Goal: Task Accomplishment & Management: Manage account settings

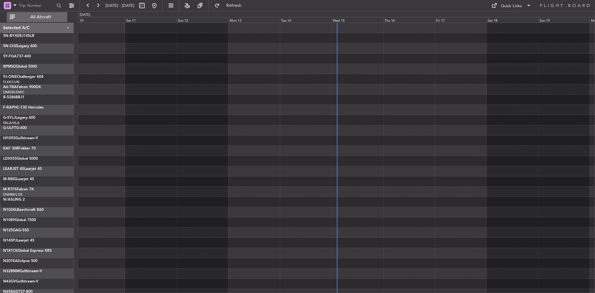
click at [38, 14] on button "All Aircraft" at bounding box center [37, 17] width 60 height 10
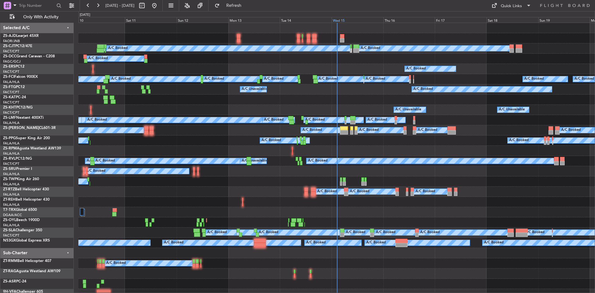
click at [343, 21] on div "Wed 15" at bounding box center [358, 20] width 52 height 6
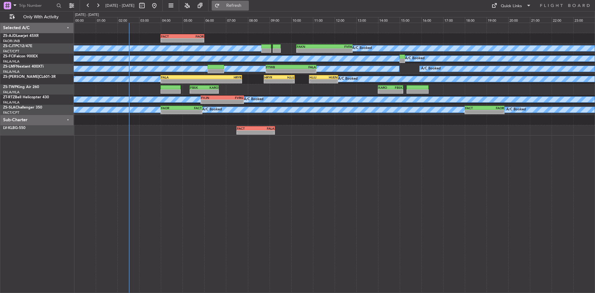
click at [241, 5] on span "Refresh" at bounding box center [234, 5] width 26 height 4
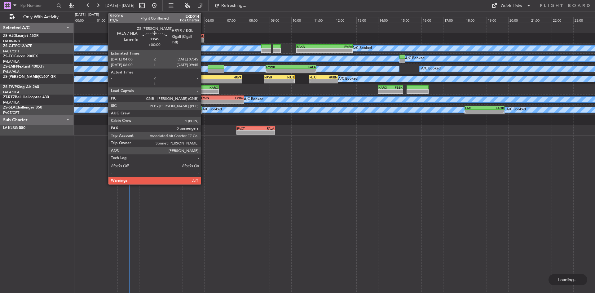
click at [204, 81] on div "-" at bounding box center [221, 81] width 40 height 4
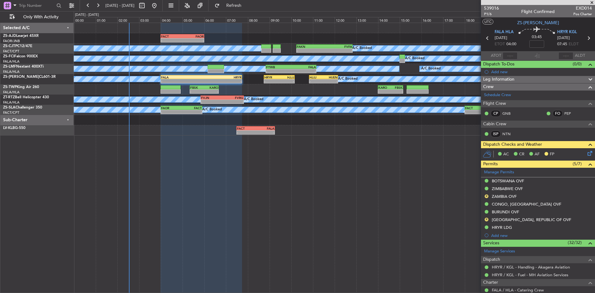
click at [592, 1] on span at bounding box center [592, 3] width 6 height 6
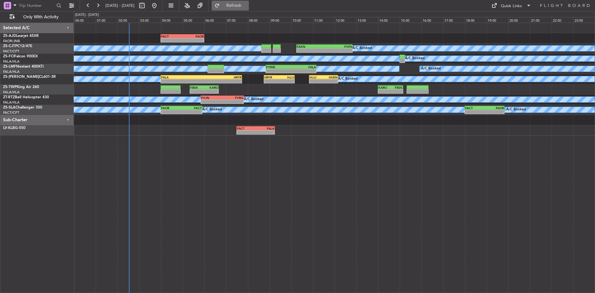
click at [249, 1] on button "Refresh" at bounding box center [230, 6] width 37 height 10
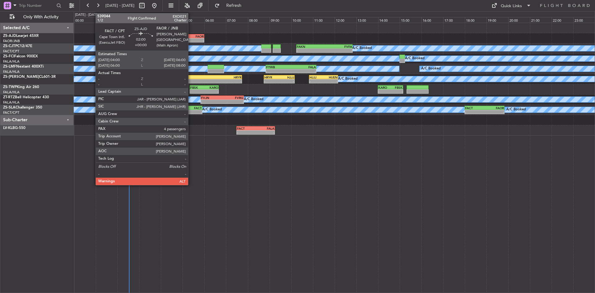
click at [191, 36] on div "FAOR" at bounding box center [193, 36] width 21 height 4
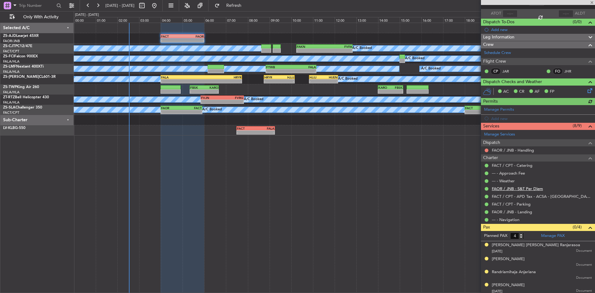
scroll to position [44, 0]
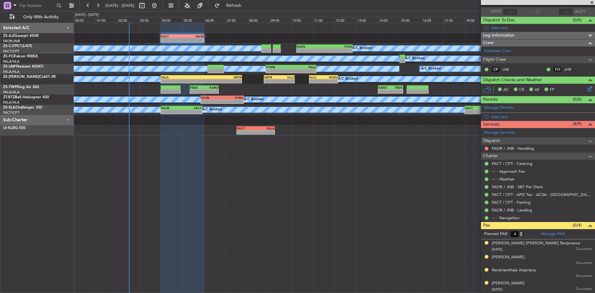
click at [594, 2] on span at bounding box center [592, 3] width 6 height 6
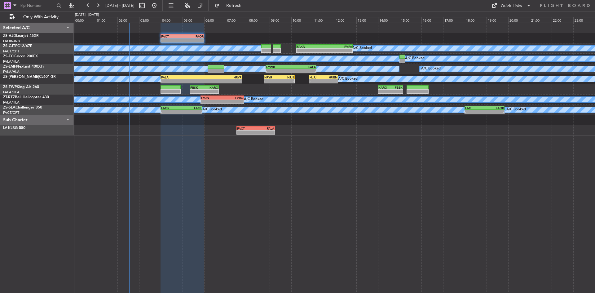
type input "0"
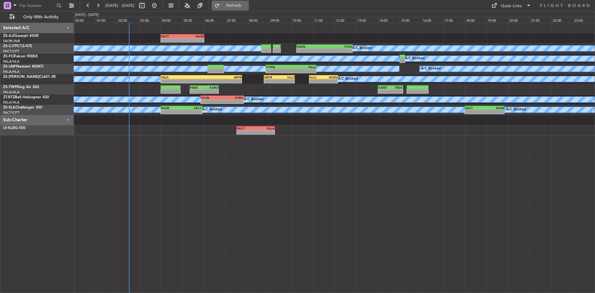
click at [247, 4] on span "Refresh" at bounding box center [234, 5] width 26 height 4
click at [247, 6] on span "Refresh" at bounding box center [234, 5] width 26 height 4
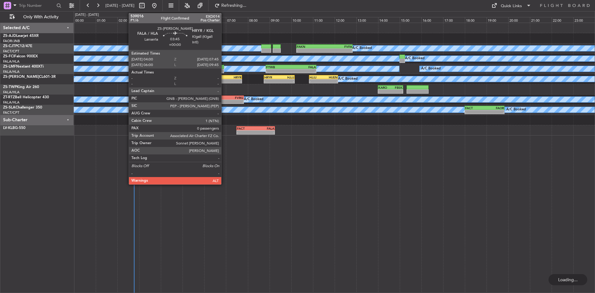
click at [224, 77] on div "HRYR" at bounding box center [221, 77] width 40 height 4
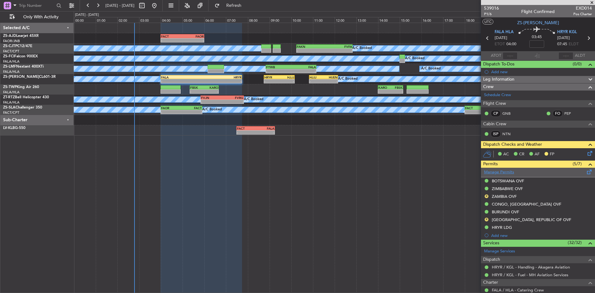
click at [508, 172] on link "Manage Permits" at bounding box center [499, 172] width 30 height 6
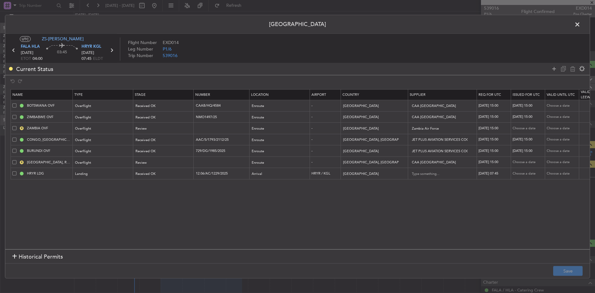
click at [581, 25] on span at bounding box center [581, 26] width 0 height 12
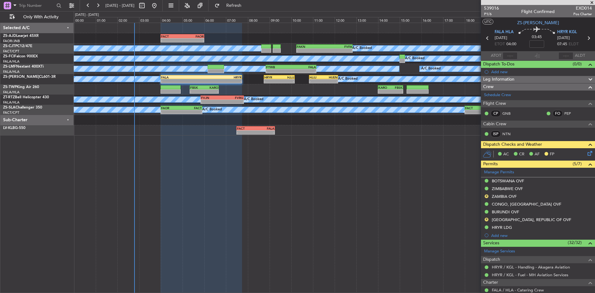
click at [592, 2] on span at bounding box center [592, 3] width 6 height 6
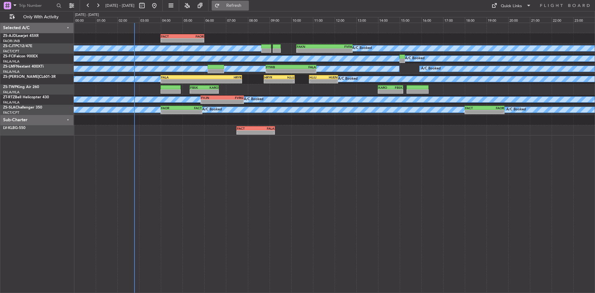
click at [247, 3] on span "Refresh" at bounding box center [234, 5] width 26 height 4
click at [244, 7] on span "Refresh" at bounding box center [234, 5] width 26 height 4
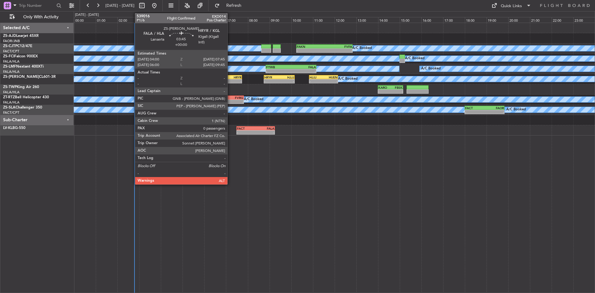
click at [230, 79] on div "FALA 04:00 Z HRYR 07:45 Z" at bounding box center [202, 77] width 82 height 4
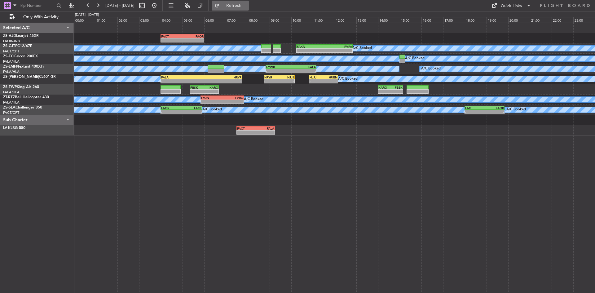
click at [247, 4] on span "Refresh" at bounding box center [234, 5] width 26 height 4
click at [247, 4] on span "Refreshing..." at bounding box center [234, 5] width 26 height 4
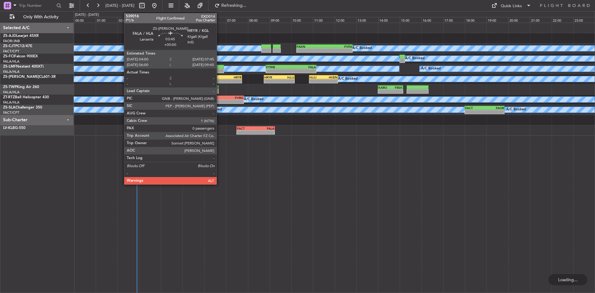
click at [219, 78] on div "HRYR" at bounding box center [221, 77] width 40 height 4
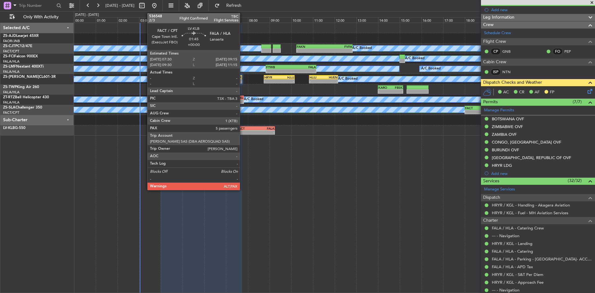
scroll to position [62, 0]
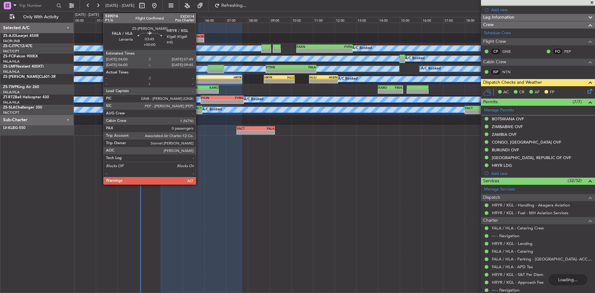
click at [198, 80] on div "-" at bounding box center [181, 81] width 40 height 4
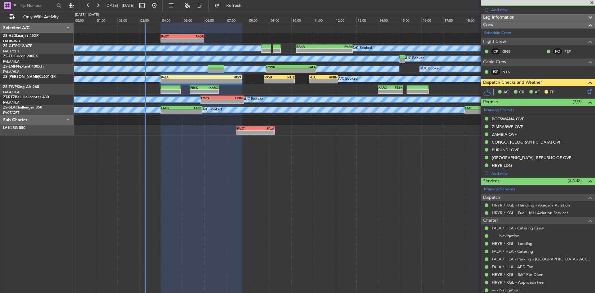
click at [592, 1] on span at bounding box center [592, 3] width 6 height 6
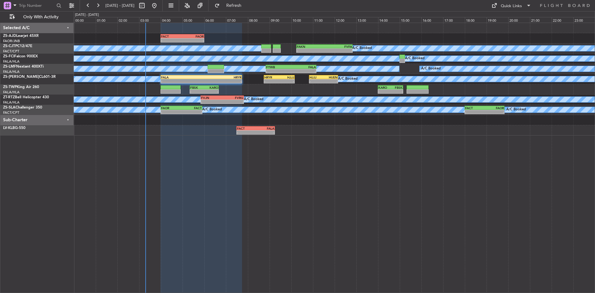
scroll to position [0, 0]
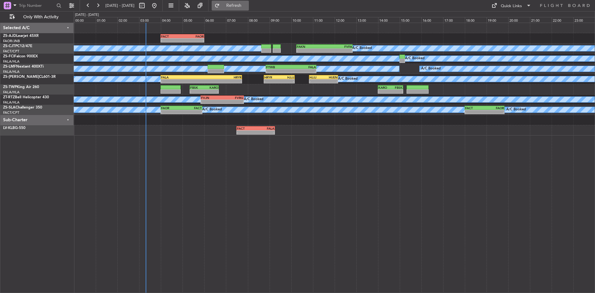
click at [245, 6] on span "Refresh" at bounding box center [234, 5] width 26 height 4
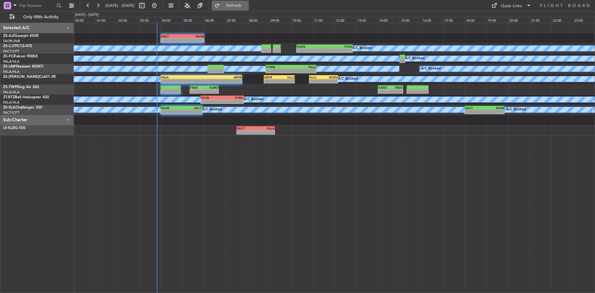
click at [246, 7] on span "Refresh" at bounding box center [234, 5] width 26 height 4
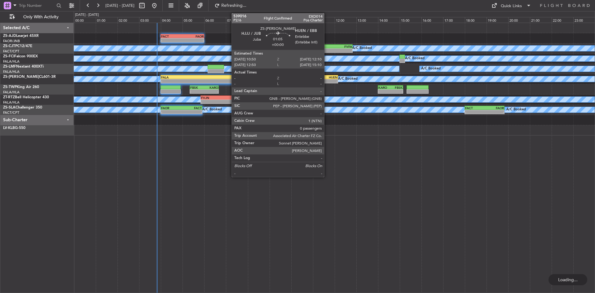
click at [327, 78] on div "HUEN" at bounding box center [331, 77] width 14 height 4
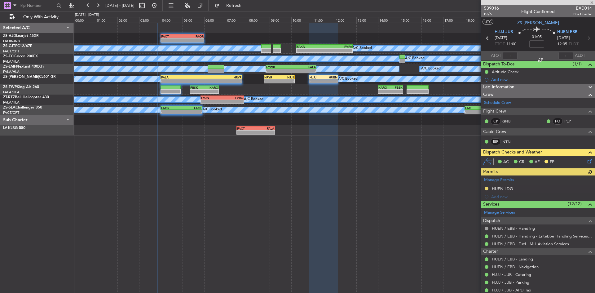
click at [586, 158] on icon at bounding box center [588, 159] width 5 height 5
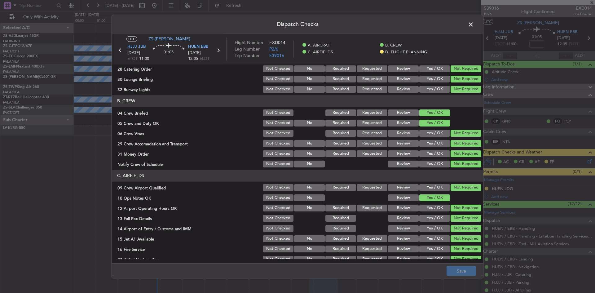
scroll to position [83, 0]
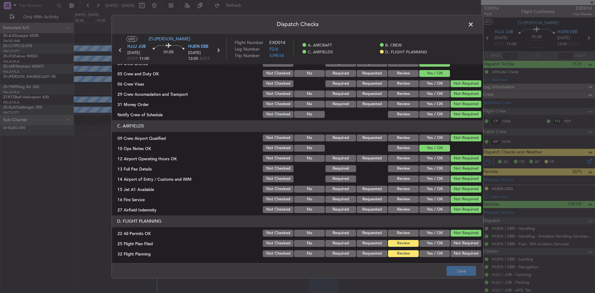
click at [423, 243] on button "Yes / OK" at bounding box center [434, 243] width 31 height 7
click at [423, 254] on button "Yes / OK" at bounding box center [434, 253] width 31 height 7
click at [453, 272] on button "Save" at bounding box center [461, 271] width 29 height 10
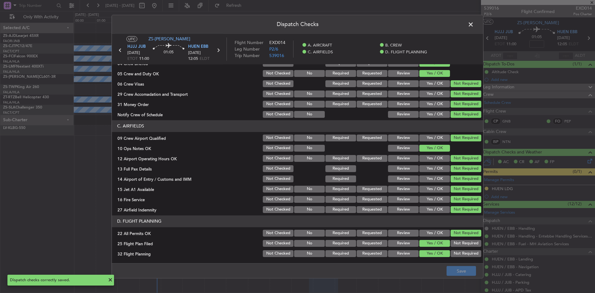
click at [474, 25] on span at bounding box center [474, 26] width 0 height 12
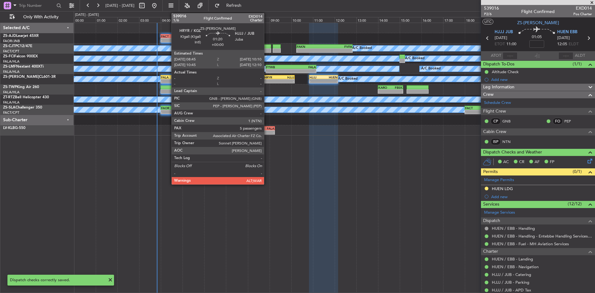
click at [267, 80] on div "-" at bounding box center [271, 81] width 15 height 4
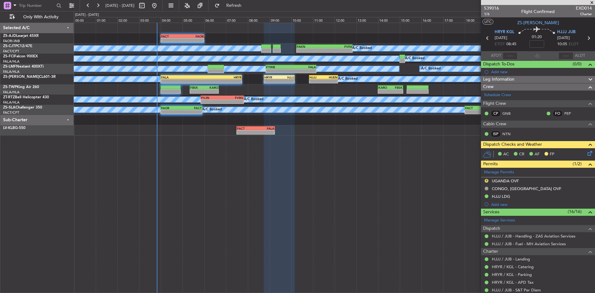
click at [586, 152] on icon at bounding box center [588, 152] width 5 height 5
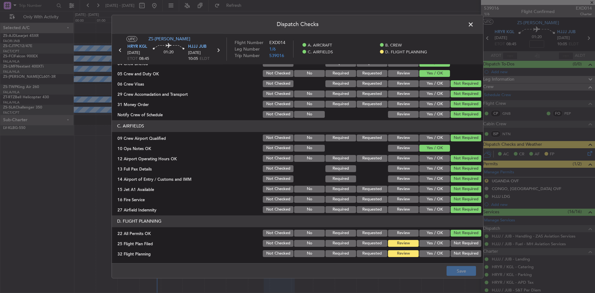
click at [424, 245] on button "Yes / OK" at bounding box center [434, 243] width 31 height 7
click at [424, 250] on button "Yes / OK" at bounding box center [434, 253] width 31 height 7
click at [461, 272] on button "Save" at bounding box center [461, 271] width 29 height 10
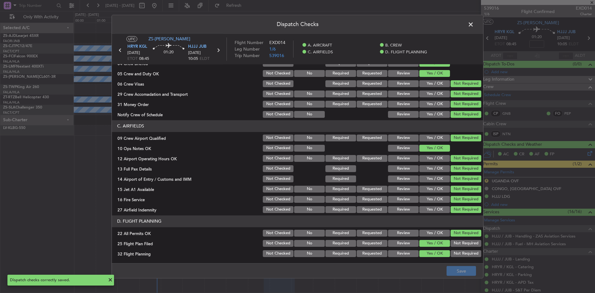
click at [474, 23] on span at bounding box center [474, 26] width 0 height 12
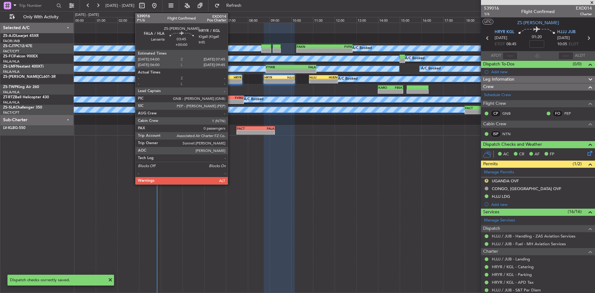
click at [231, 79] on div "FALA 04:00 Z HRYR 07:45 Z" at bounding box center [202, 77] width 82 height 4
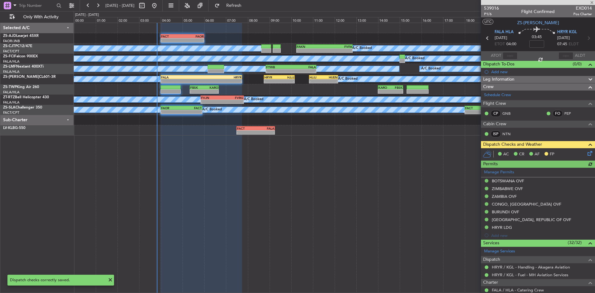
click at [586, 153] on icon at bounding box center [588, 152] width 5 height 5
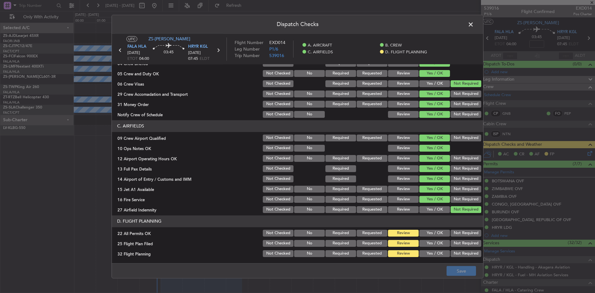
click at [428, 232] on button "Yes / OK" at bounding box center [434, 233] width 31 height 7
click at [431, 245] on button "Yes / OK" at bounding box center [434, 243] width 31 height 7
click at [431, 251] on button "Yes / OK" at bounding box center [434, 253] width 31 height 7
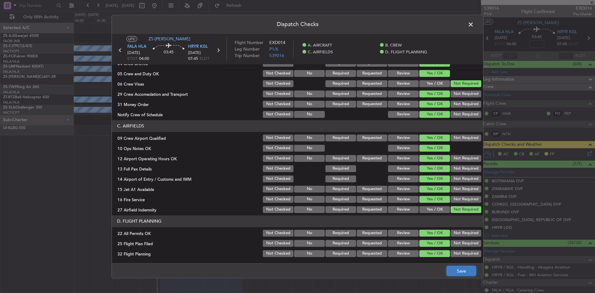
click at [460, 269] on button "Save" at bounding box center [461, 271] width 29 height 10
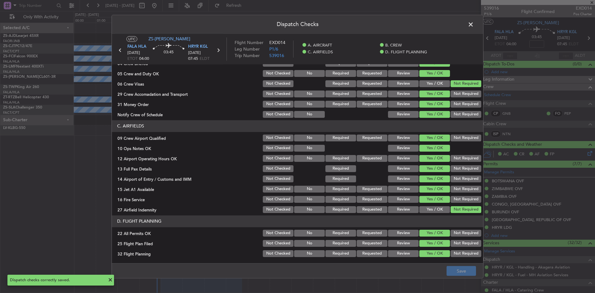
click at [474, 24] on span at bounding box center [474, 26] width 0 height 12
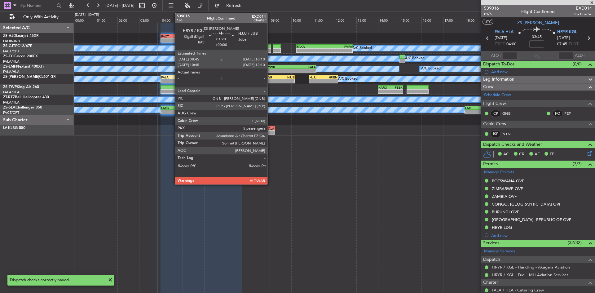
click at [270, 79] on div "-" at bounding box center [271, 81] width 15 height 4
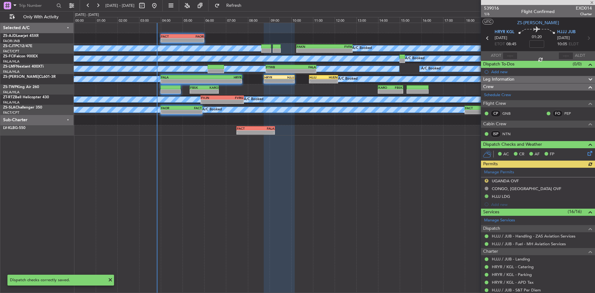
click at [590, 153] on div "AC CR AF FP" at bounding box center [538, 154] width 114 height 12
click at [586, 153] on icon at bounding box center [588, 152] width 5 height 5
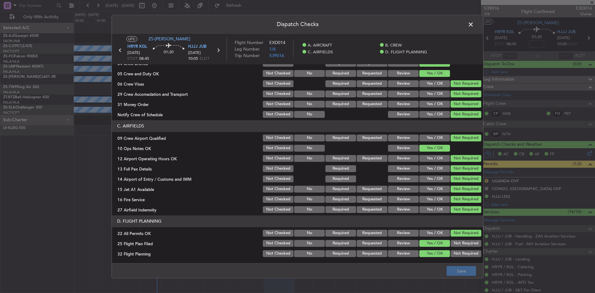
click at [401, 231] on button "Review" at bounding box center [403, 233] width 31 height 7
click at [450, 268] on button "Save" at bounding box center [461, 271] width 29 height 10
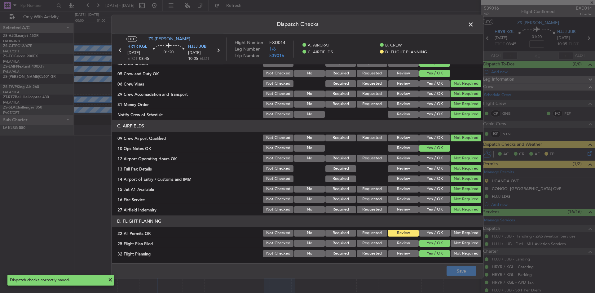
click at [474, 26] on span at bounding box center [474, 26] width 0 height 12
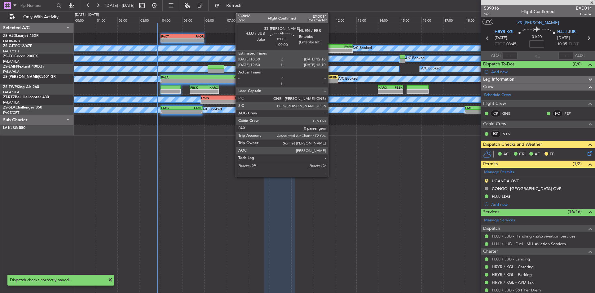
click at [331, 76] on div "HUEN" at bounding box center [331, 77] width 14 height 4
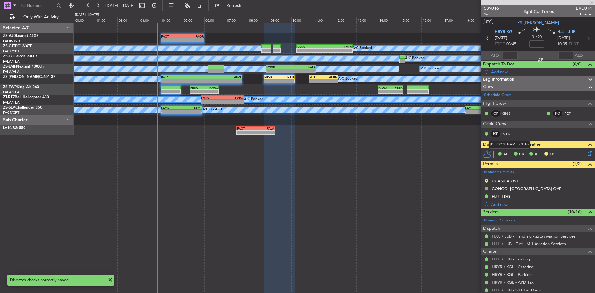
type input "0"
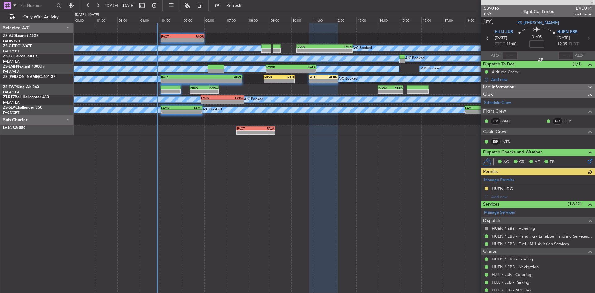
click at [586, 160] on icon at bounding box center [588, 159] width 5 height 5
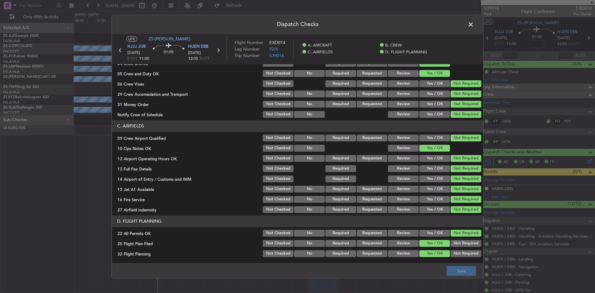
click at [397, 237] on div "Review" at bounding box center [402, 233] width 31 height 9
click at [401, 234] on button "Review" at bounding box center [403, 233] width 31 height 7
click at [458, 265] on footer "Save" at bounding box center [297, 270] width 371 height 15
click at [458, 270] on button "Save" at bounding box center [461, 271] width 29 height 10
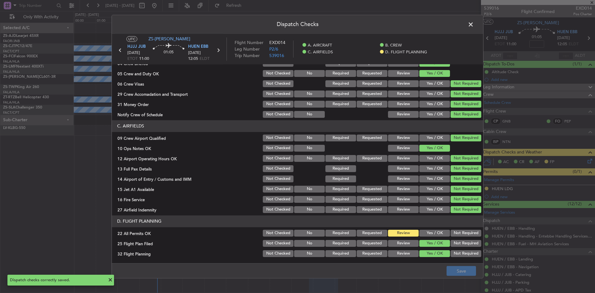
click at [474, 24] on span at bounding box center [474, 26] width 0 height 12
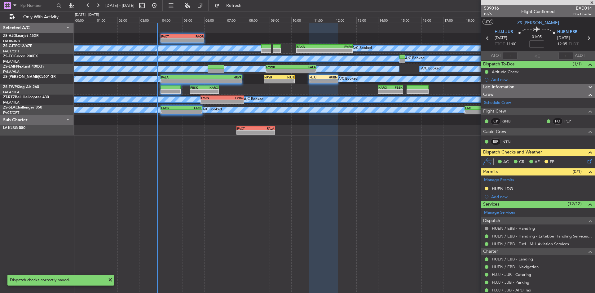
click at [594, 2] on span at bounding box center [592, 3] width 6 height 6
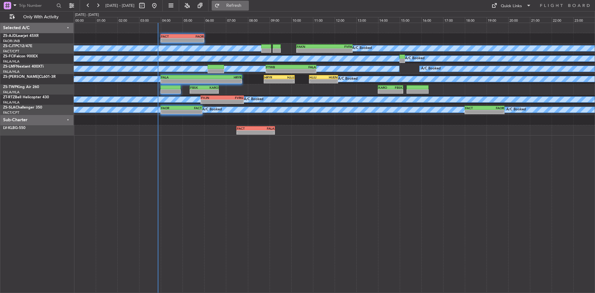
click at [236, 5] on button "Refresh" at bounding box center [230, 6] width 37 height 10
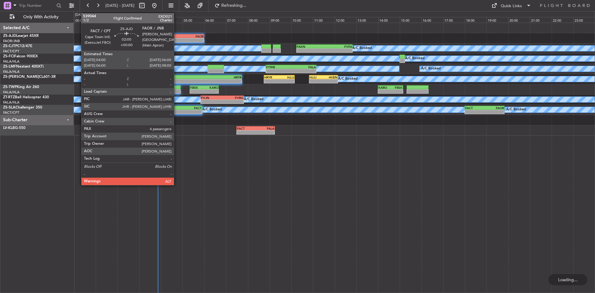
click at [177, 38] on div "FACT 04:00 Z FAOR 06:00 Z" at bounding box center [183, 36] width 44 height 4
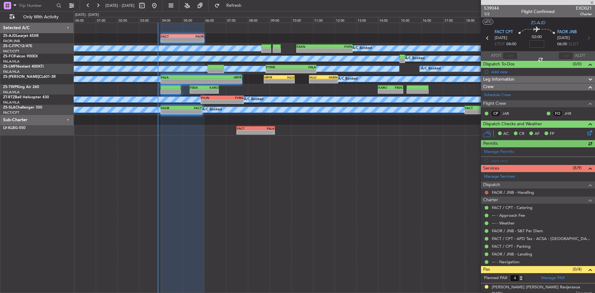
click at [486, 192] on button at bounding box center [487, 193] width 4 height 4
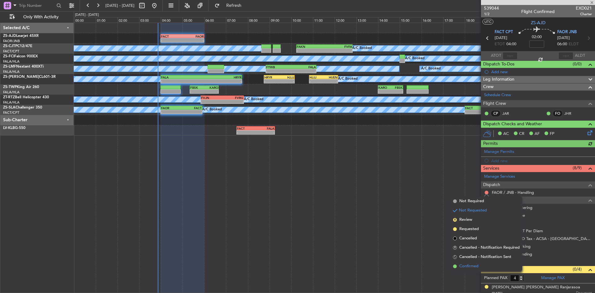
click at [473, 268] on span "Confirmed" at bounding box center [468, 266] width 19 height 6
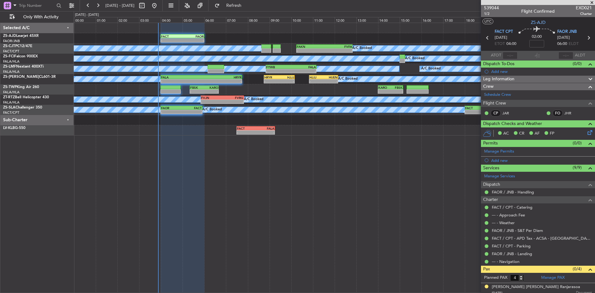
scroll to position [0, 0]
click at [590, 3] on span at bounding box center [592, 3] width 6 height 6
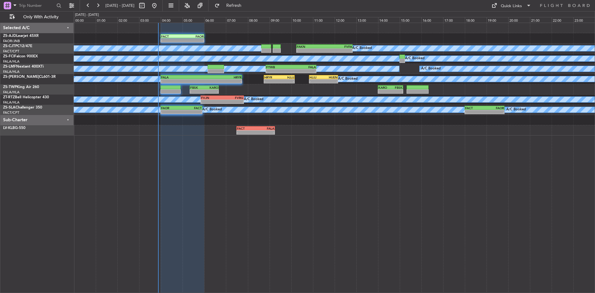
type input "0"
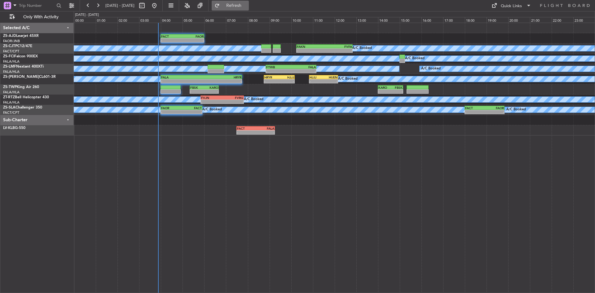
click at [240, 4] on button "Refresh" at bounding box center [230, 6] width 37 height 10
click at [249, 2] on button "Refresh" at bounding box center [230, 6] width 37 height 10
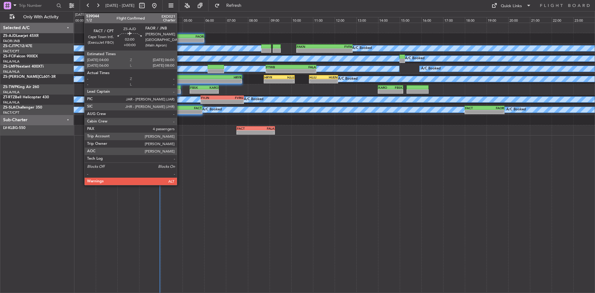
click at [180, 38] on div "FACT" at bounding box center [171, 36] width 21 height 4
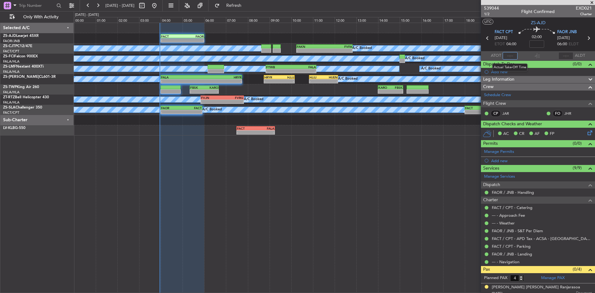
click at [510, 56] on input "text" at bounding box center [510, 55] width 15 height 7
type input "03:56"
click at [592, 3] on span at bounding box center [592, 3] width 6 height 6
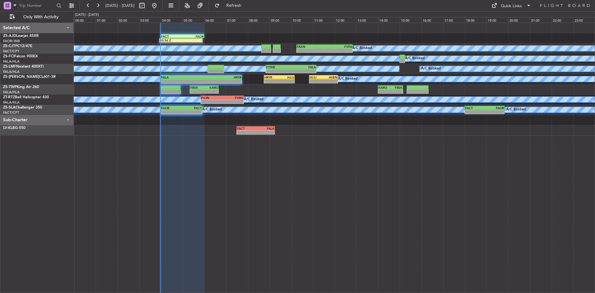
type input "0"
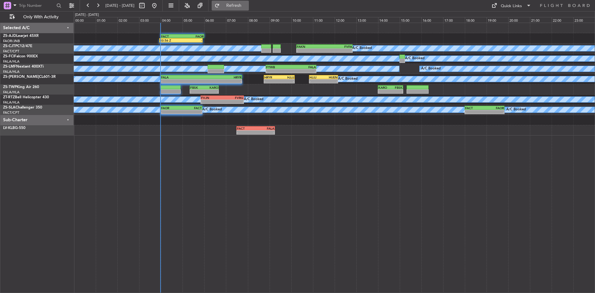
click at [247, 7] on span "Refresh" at bounding box center [234, 5] width 26 height 4
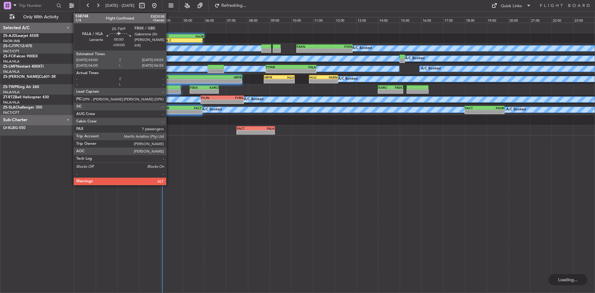
click at [169, 91] on div at bounding box center [171, 91] width 20 height 4
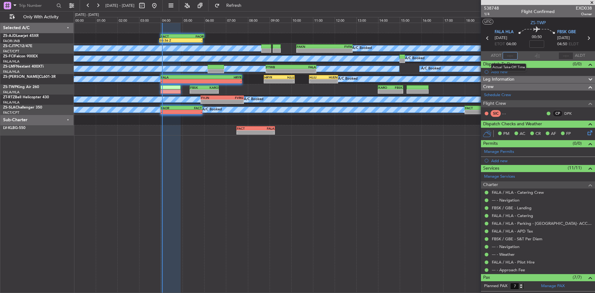
click at [506, 55] on input "text" at bounding box center [510, 55] width 15 height 7
type input "04:03"
click at [592, 2] on span at bounding box center [592, 3] width 6 height 6
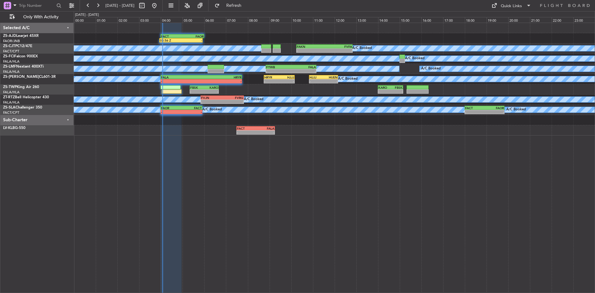
type input "0"
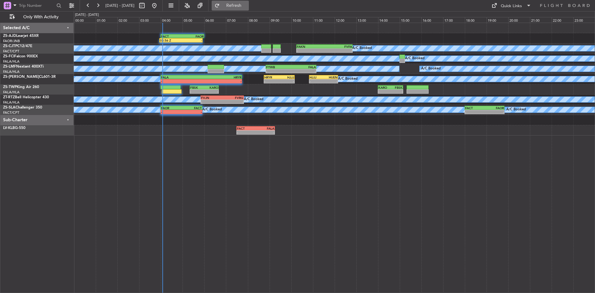
click at [247, 5] on span "Refresh" at bounding box center [234, 5] width 26 height 4
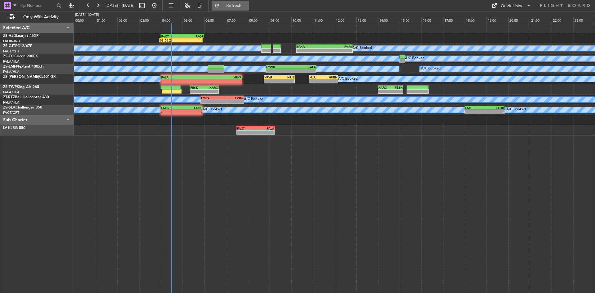
click at [235, 5] on button "Refresh" at bounding box center [230, 6] width 37 height 10
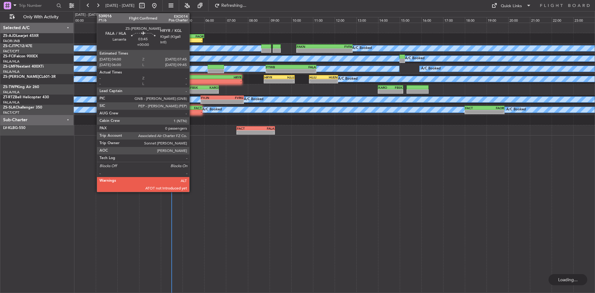
click at [192, 80] on div "-" at bounding box center [181, 81] width 40 height 4
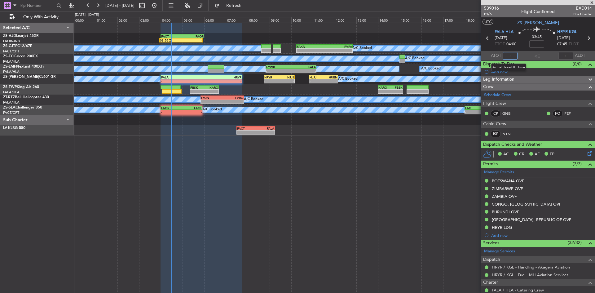
click at [508, 56] on input "text" at bounding box center [510, 55] width 15 height 7
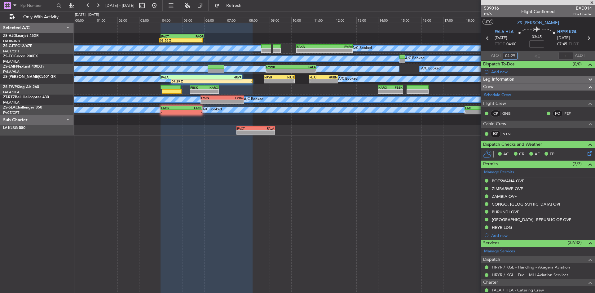
type input "04:29"
click at [594, 2] on span at bounding box center [592, 3] width 6 height 6
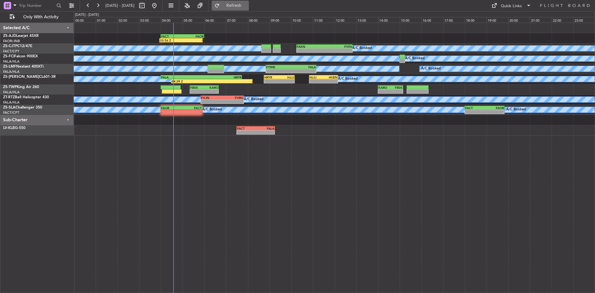
click at [247, 4] on span "Refresh" at bounding box center [234, 5] width 26 height 4
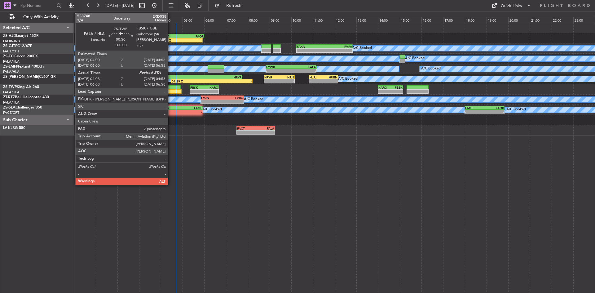
click at [171, 90] on div at bounding box center [172, 91] width 20 height 4
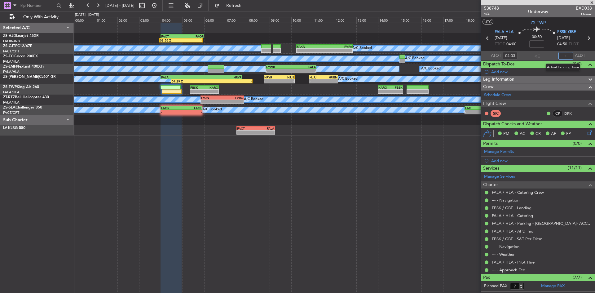
click at [564, 54] on input "text" at bounding box center [566, 55] width 15 height 7
type input "04:41"
drag, startPoint x: 595, startPoint y: 2, endPoint x: 587, endPoint y: 0, distance: 8.4
click at [595, 2] on span at bounding box center [592, 3] width 6 height 6
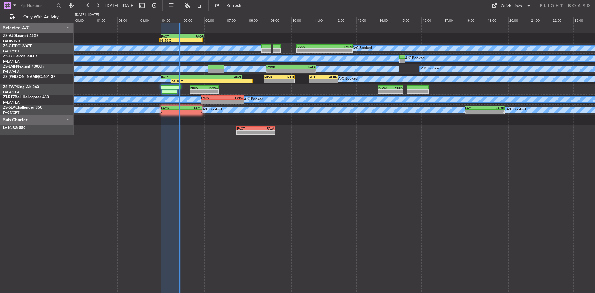
type input "0"
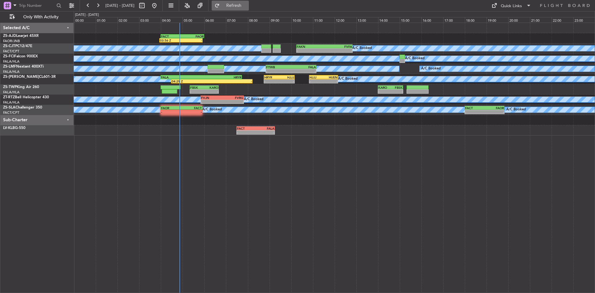
click at [247, 7] on span "Refresh" at bounding box center [234, 5] width 26 height 4
click at [249, 2] on button "Refresh" at bounding box center [230, 6] width 37 height 10
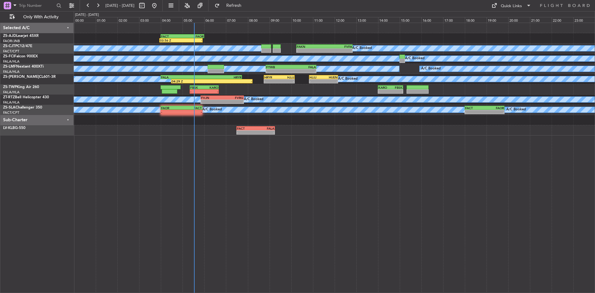
click at [181, 114] on div "A/C Booked A/C Booked A/C Booked A/C Booked A/C Booked A/C Booked A/C Booked A/…" at bounding box center [334, 110] width 521 height 10
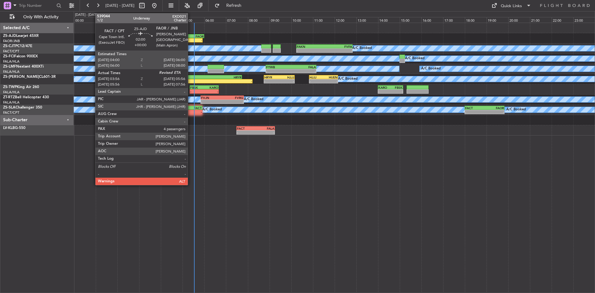
click at [191, 38] on div "FACT 04:00 Z FAOR 06:00 Z" at bounding box center [183, 36] width 44 height 4
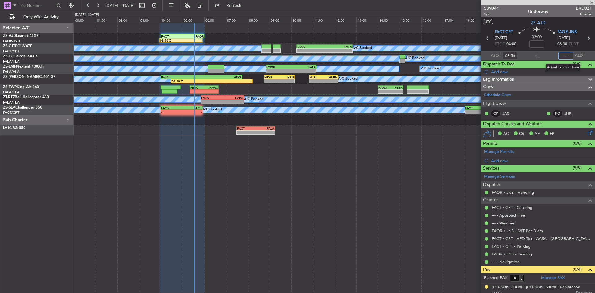
click at [562, 56] on input "text" at bounding box center [566, 55] width 15 height 7
type input "05:31"
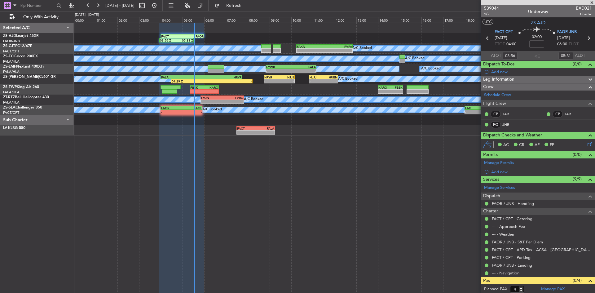
drag, startPoint x: 592, startPoint y: 3, endPoint x: 582, endPoint y: 3, distance: 9.6
click at [592, 3] on span at bounding box center [592, 3] width 6 height 6
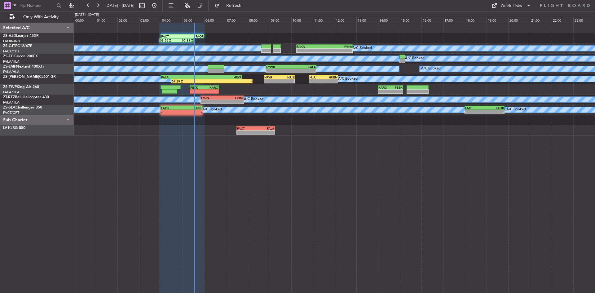
type input "0"
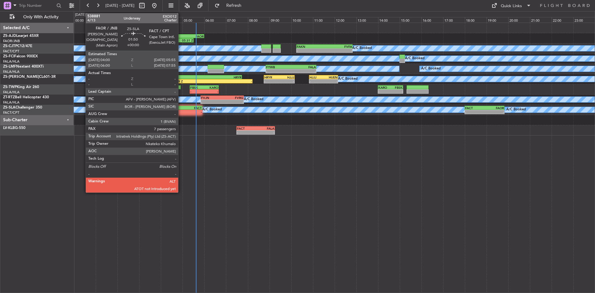
click at [177, 113] on div "-" at bounding box center [171, 112] width 20 height 4
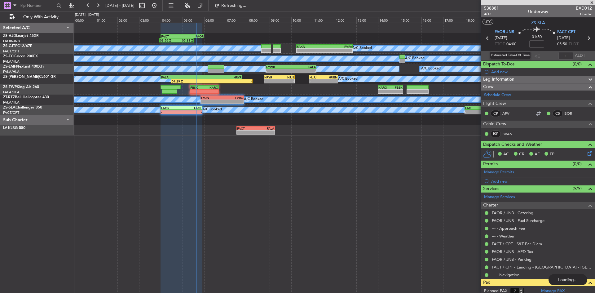
click at [510, 55] on div "Estimated Take-Off Time" at bounding box center [510, 55] width 41 height 8
click at [515, 55] on input "text" at bounding box center [510, 55] width 15 height 7
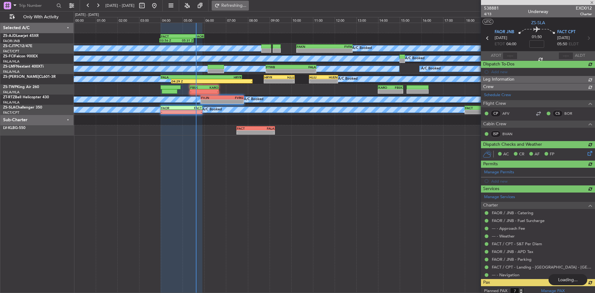
click at [241, 1] on button "Refreshing..." at bounding box center [230, 6] width 37 height 10
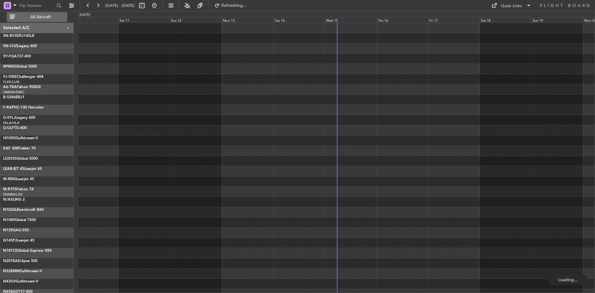
click at [49, 19] on span "All Aircraft" at bounding box center [40, 17] width 49 height 4
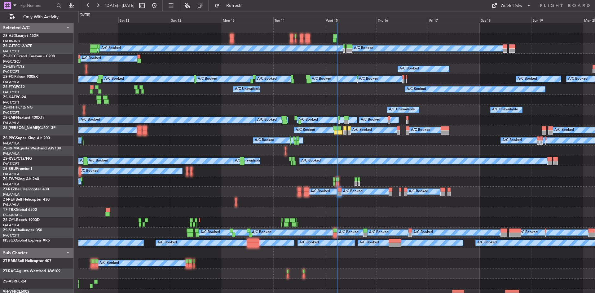
click at [331, 21] on div "Wed 15" at bounding box center [351, 20] width 52 height 6
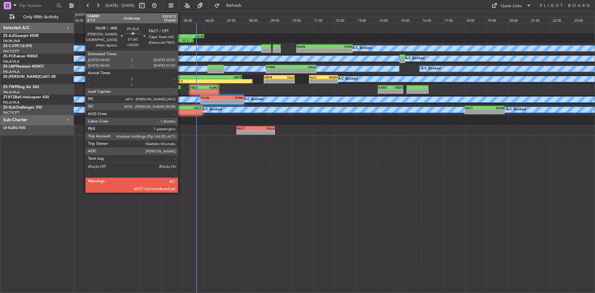
click at [181, 113] on div "-" at bounding box center [171, 112] width 20 height 4
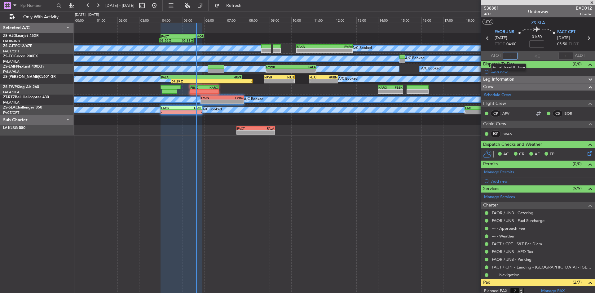
click at [510, 54] on input "text" at bounding box center [510, 55] width 15 height 7
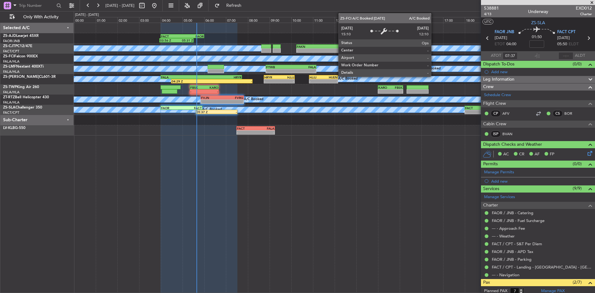
type input "05:37"
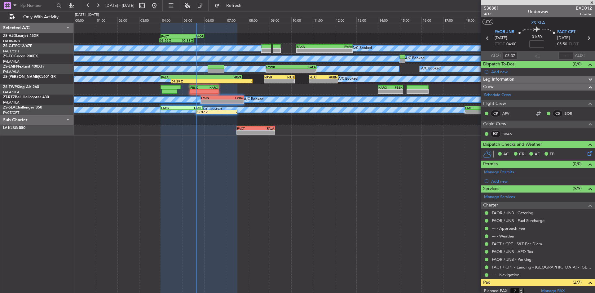
click at [592, 2] on span at bounding box center [592, 3] width 6 height 6
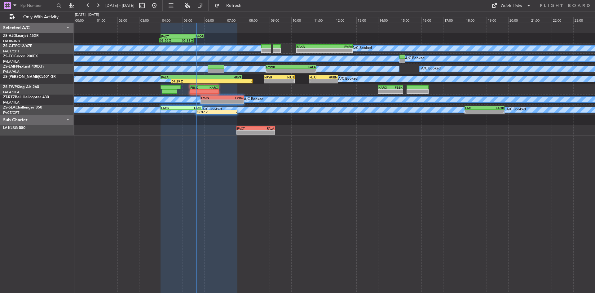
type input "0"
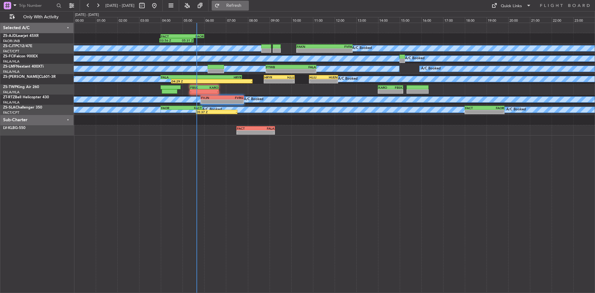
click at [247, 6] on span "Refresh" at bounding box center [234, 5] width 26 height 4
click at [99, 5] on button at bounding box center [98, 6] width 10 height 10
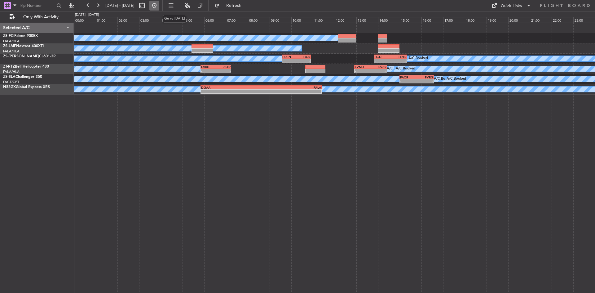
click at [159, 5] on button at bounding box center [154, 6] width 10 height 10
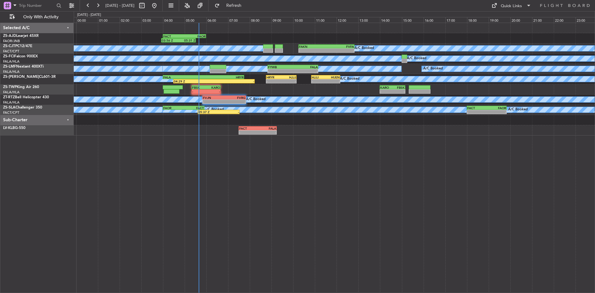
click at [172, 173] on div "03:56 Z 05:31 Z FACT 04:00 Z FAOR 06:00 Z A/C Booked A/C Booked A/C Booked A/C …" at bounding box center [334, 158] width 521 height 270
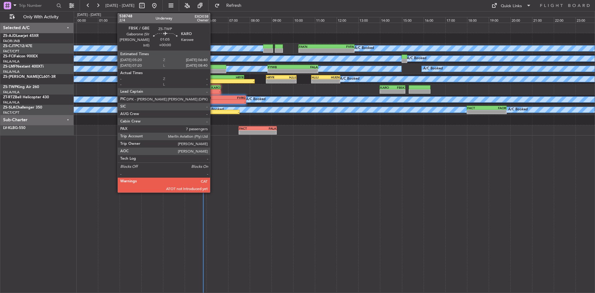
click at [213, 91] on div "-" at bounding box center [213, 92] width 14 height 4
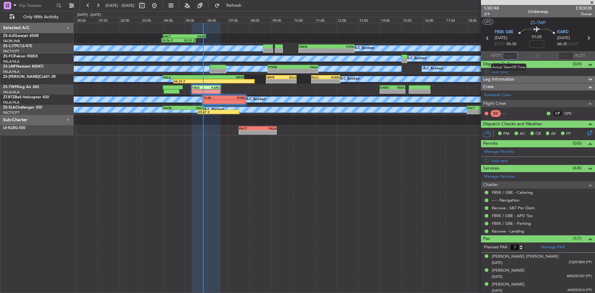
click at [511, 57] on input "text" at bounding box center [510, 55] width 15 height 7
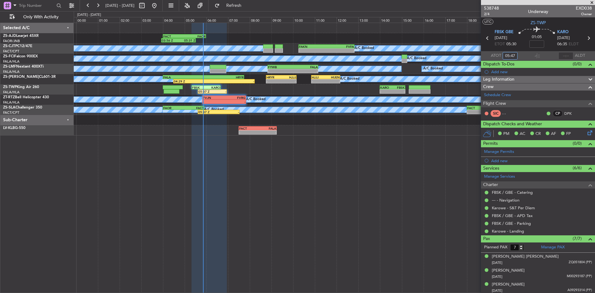
type input "05:47"
click at [592, 2] on span at bounding box center [592, 3] width 6 height 6
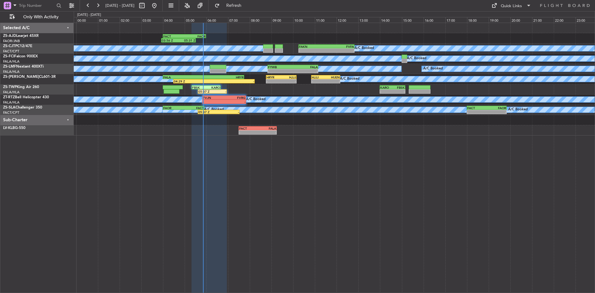
type input "0"
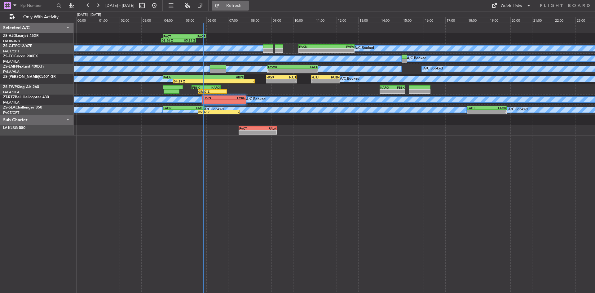
click at [241, 1] on button "Refresh" at bounding box center [230, 6] width 37 height 10
click at [249, 1] on button "Refresh" at bounding box center [230, 6] width 37 height 10
click at [242, 3] on button "Refresh" at bounding box center [230, 6] width 37 height 10
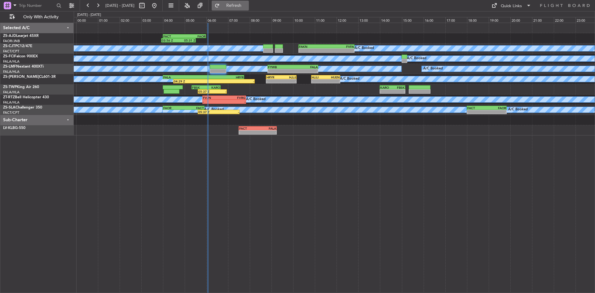
click at [239, 5] on button "Refresh" at bounding box center [230, 6] width 37 height 10
click at [247, 6] on span "Refresh" at bounding box center [234, 5] width 26 height 4
click at [185, 195] on div "03:56 Z 05:31 Z FACT 04:00 Z FAOR 06:00 Z A/C Booked A/C Booked A/C Booked A/C …" at bounding box center [334, 158] width 521 height 270
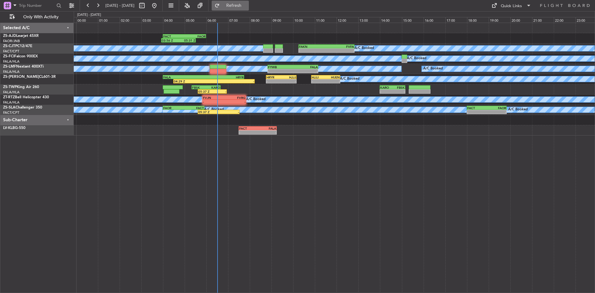
click at [245, 2] on button "Refresh" at bounding box center [230, 6] width 37 height 10
click at [247, 8] on span "Refresh" at bounding box center [234, 5] width 26 height 4
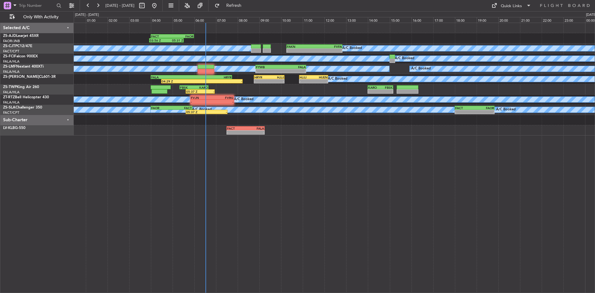
click at [150, 193] on div "03:56 Z 05:31 Z FACT 04:00 Z FAOR 06:00 Z A/C Booked A/C Booked A/C Booked A/C …" at bounding box center [334, 158] width 521 height 270
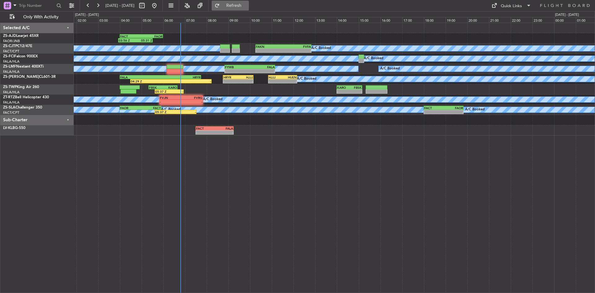
click at [247, 5] on span "Refresh" at bounding box center [234, 5] width 26 height 4
click at [102, 6] on button at bounding box center [98, 6] width 10 height 10
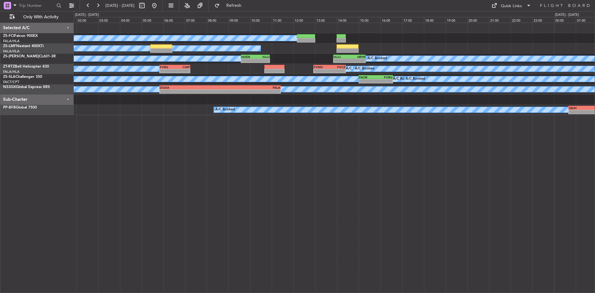
click at [181, 176] on div "A/C Booked A/C Booked A/C Booked A/C Booked A/C Booked A/C Booked A/C Booked - …" at bounding box center [334, 158] width 521 height 270
click at [102, 4] on button at bounding box center [98, 6] width 10 height 10
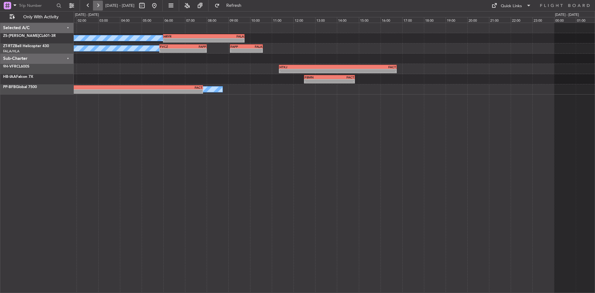
click at [98, 5] on button at bounding box center [98, 6] width 10 height 10
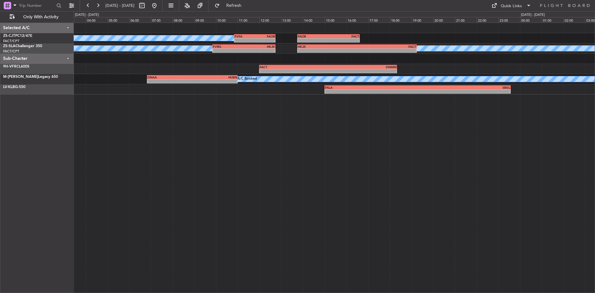
click at [168, 68] on div "A/C Booked A/C Booked A/C Booked A/C Booked A/C Booked A/C Booked A/C Booked A/…" at bounding box center [334, 59] width 521 height 72
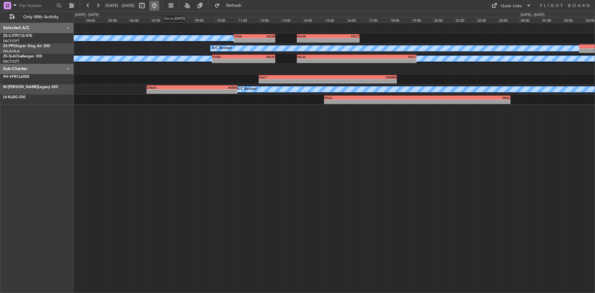
click at [159, 4] on button at bounding box center [154, 6] width 10 height 10
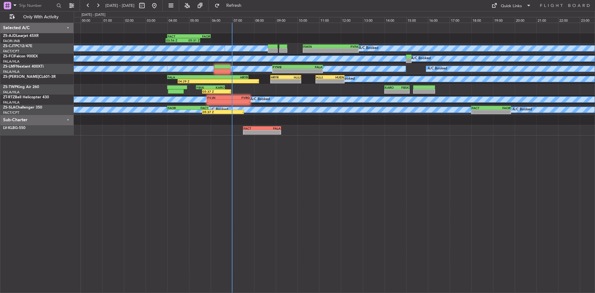
click at [138, 183] on div "03:56 Z 05:31 Z FACT 04:00 Z FAOR 06:00 Z A/C Booked A/C Booked A/C Booked A/C …" at bounding box center [334, 158] width 521 height 270
click at [91, 5] on button at bounding box center [88, 6] width 10 height 10
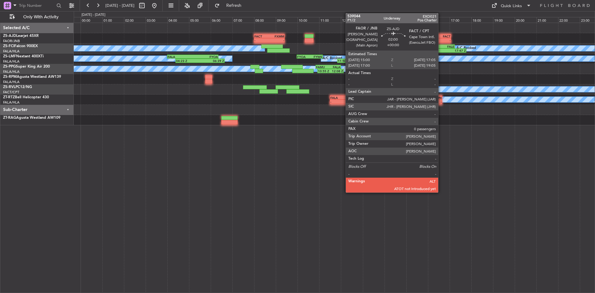
click at [292, 195] on div "- - FAOR 15:00 Z FACT 17:05 Z FABL 12:35 Z FACT 14:05 Z - - - - FACT 08:00 Z FX…" at bounding box center [334, 158] width 521 height 270
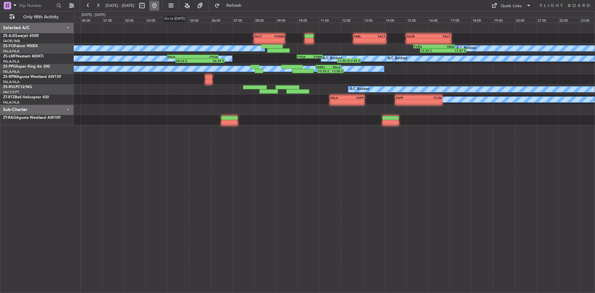
click at [159, 4] on button at bounding box center [154, 6] width 10 height 10
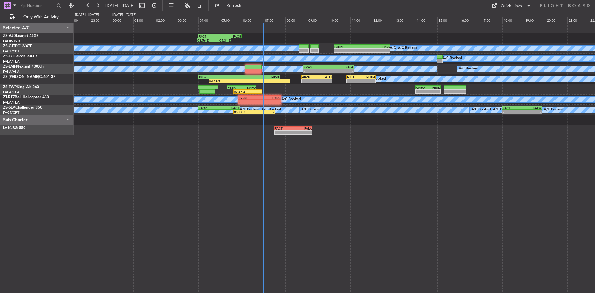
click at [211, 166] on div "03:56 Z 05:31 Z FACT 04:00 Z FAOR 06:00 Z FAOR 15:00 Z FACT 17:05 Z - - A/C Boo…" at bounding box center [334, 158] width 521 height 270
click at [247, 3] on span "Refresh" at bounding box center [234, 5] width 26 height 4
click at [247, 8] on span "Refresh" at bounding box center [234, 5] width 26 height 4
click at [238, 5] on button "Refresh" at bounding box center [230, 6] width 37 height 10
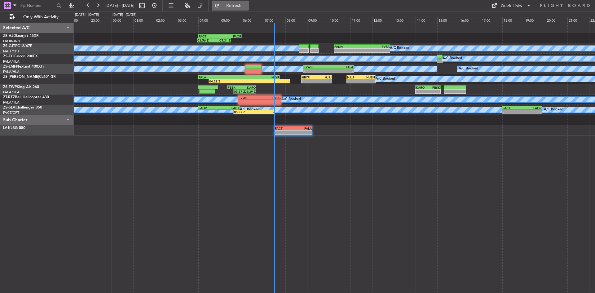
click at [247, 5] on span "Refresh" at bounding box center [234, 5] width 26 height 4
click at [247, 4] on span "Refresh" at bounding box center [234, 5] width 26 height 4
click at [247, 3] on span "Refreshing..." at bounding box center [234, 5] width 26 height 4
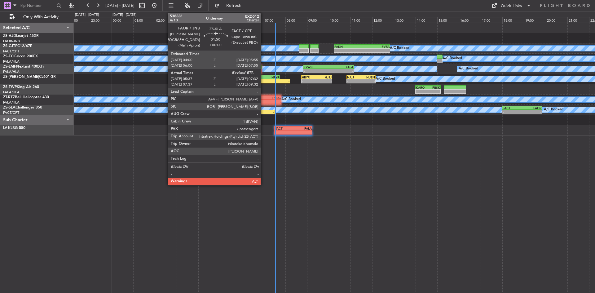
click at [263, 113] on div "-" at bounding box center [264, 112] width 20 height 4
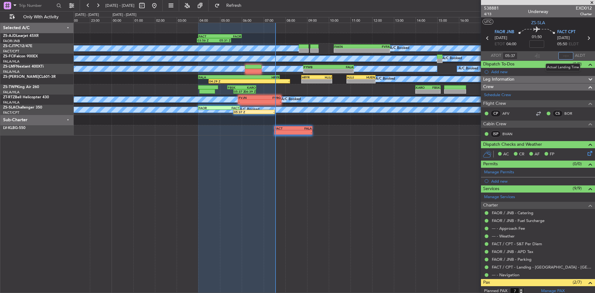
click at [562, 55] on input "text" at bounding box center [566, 55] width 15 height 7
type input "07:32"
click at [592, 2] on span at bounding box center [592, 3] width 6 height 6
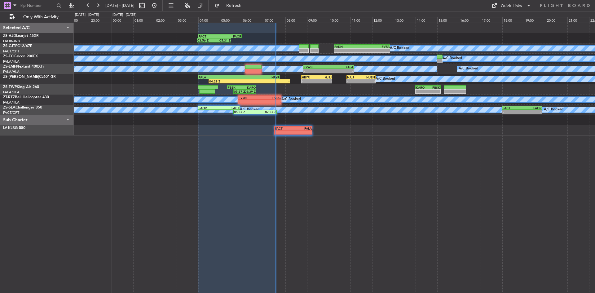
type input "0"
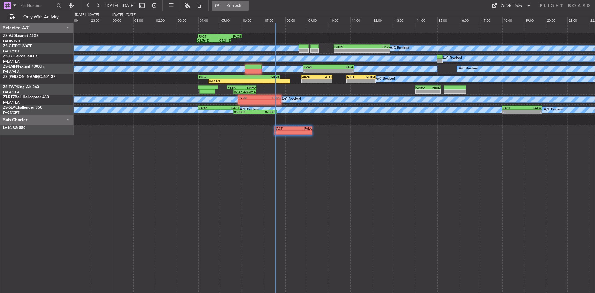
click at [247, 6] on span "Refresh" at bounding box center [234, 5] width 26 height 4
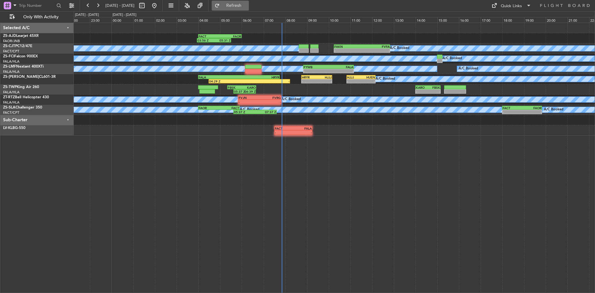
click at [247, 5] on span "Refresh" at bounding box center [234, 5] width 26 height 4
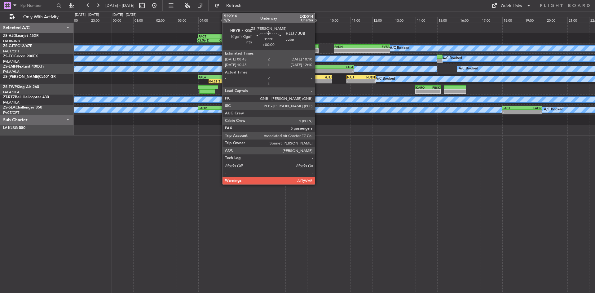
click at [318, 81] on div "-" at bounding box center [324, 81] width 15 height 4
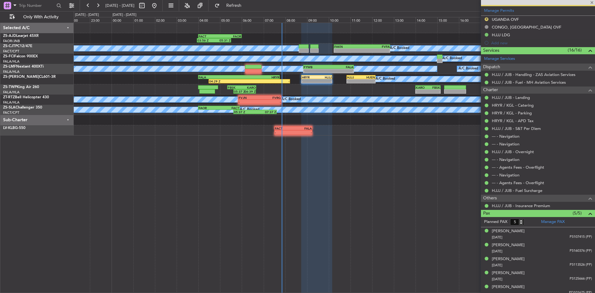
scroll to position [164, 0]
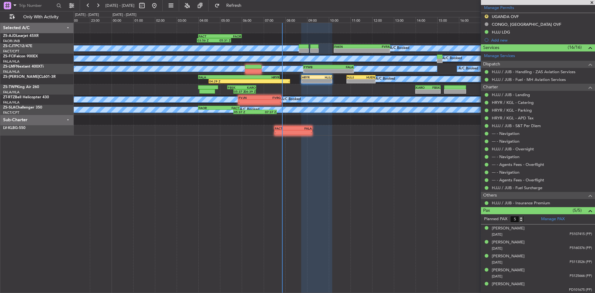
click at [591, 1] on span at bounding box center [592, 3] width 6 height 6
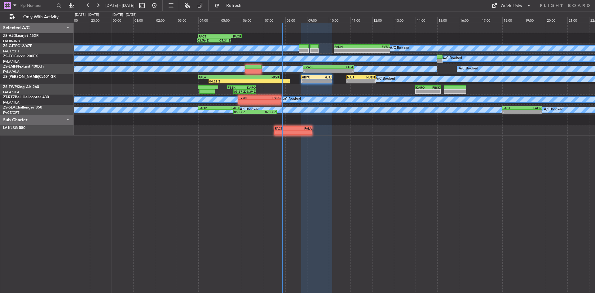
type input "0"
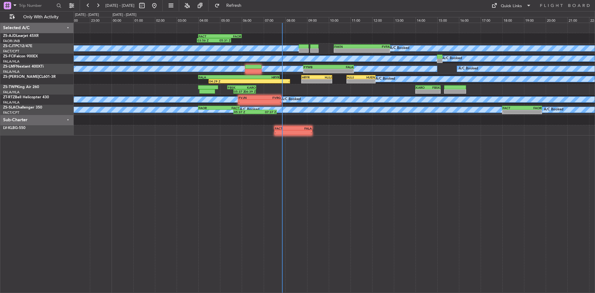
scroll to position [0, 0]
click at [245, 2] on button "Refresh" at bounding box center [230, 6] width 37 height 10
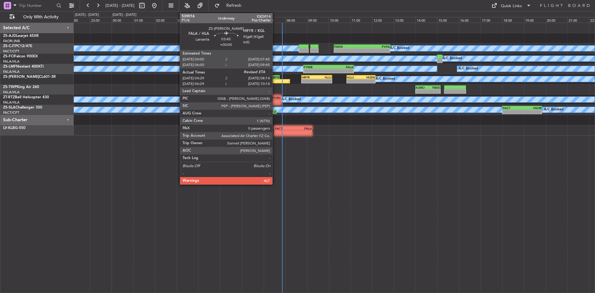
click at [275, 79] on div "FALA 04:00 Z HRYR 07:45 Z" at bounding box center [239, 77] width 82 height 4
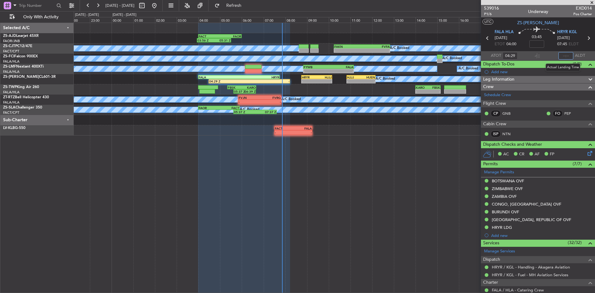
click at [563, 53] on input "text" at bounding box center [566, 55] width 15 height 7
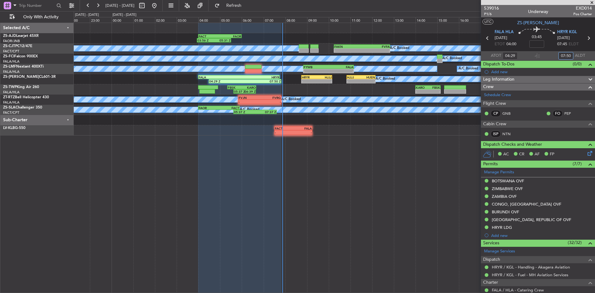
type input "07:50"
click at [593, 3] on span at bounding box center [592, 3] width 6 height 6
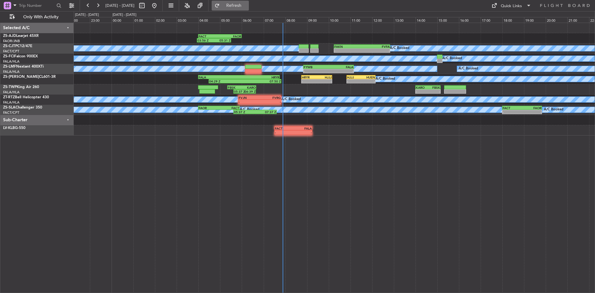
click at [249, 2] on button "Refresh" at bounding box center [230, 6] width 37 height 10
